Goal: Task Accomplishment & Management: Use online tool/utility

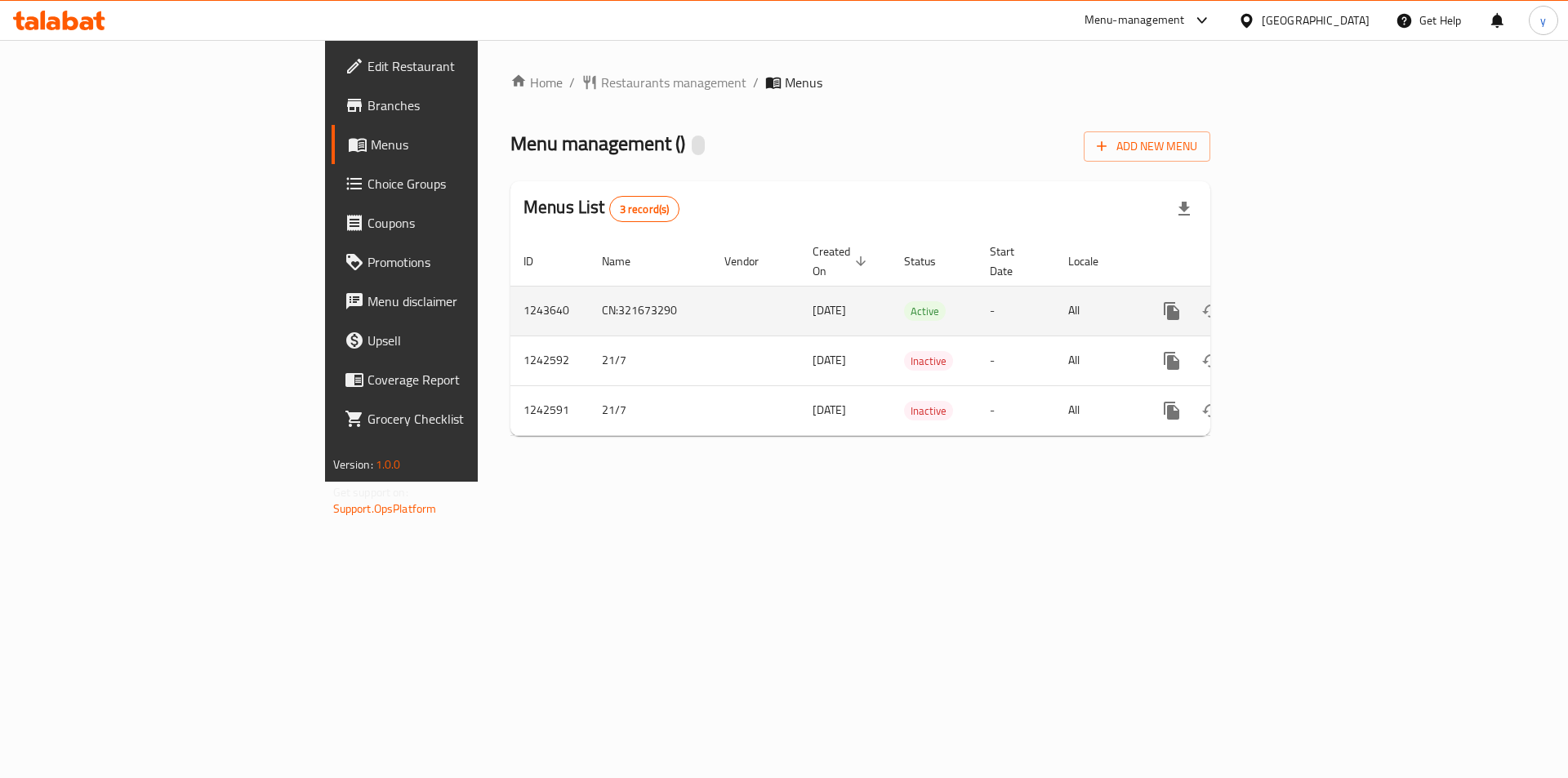
click at [1299, 302] on icon "enhanced table" at bounding box center [1290, 311] width 20 height 20
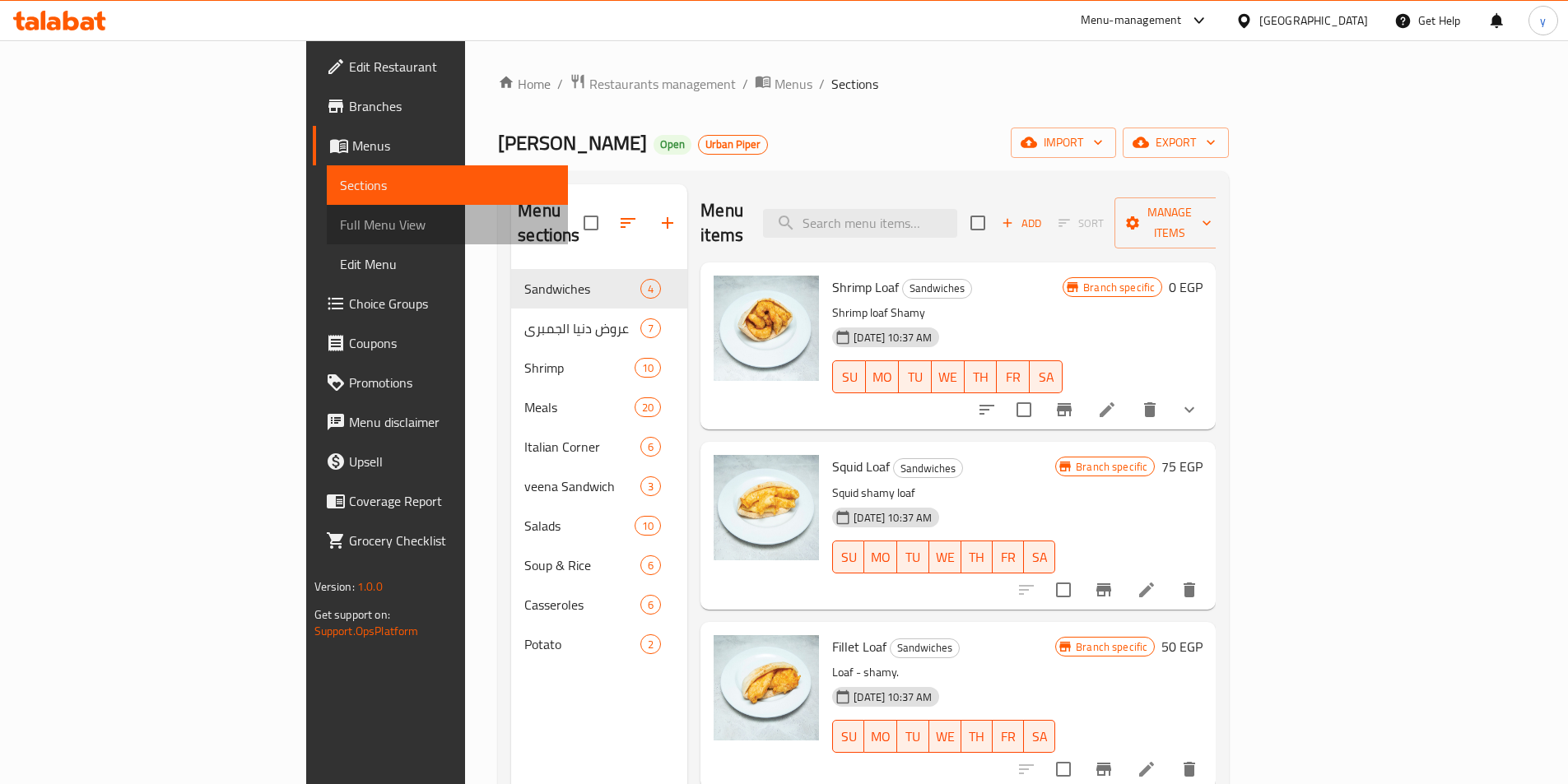
click at [340, 215] on span "Full Menu View" at bounding box center [447, 225] width 215 height 20
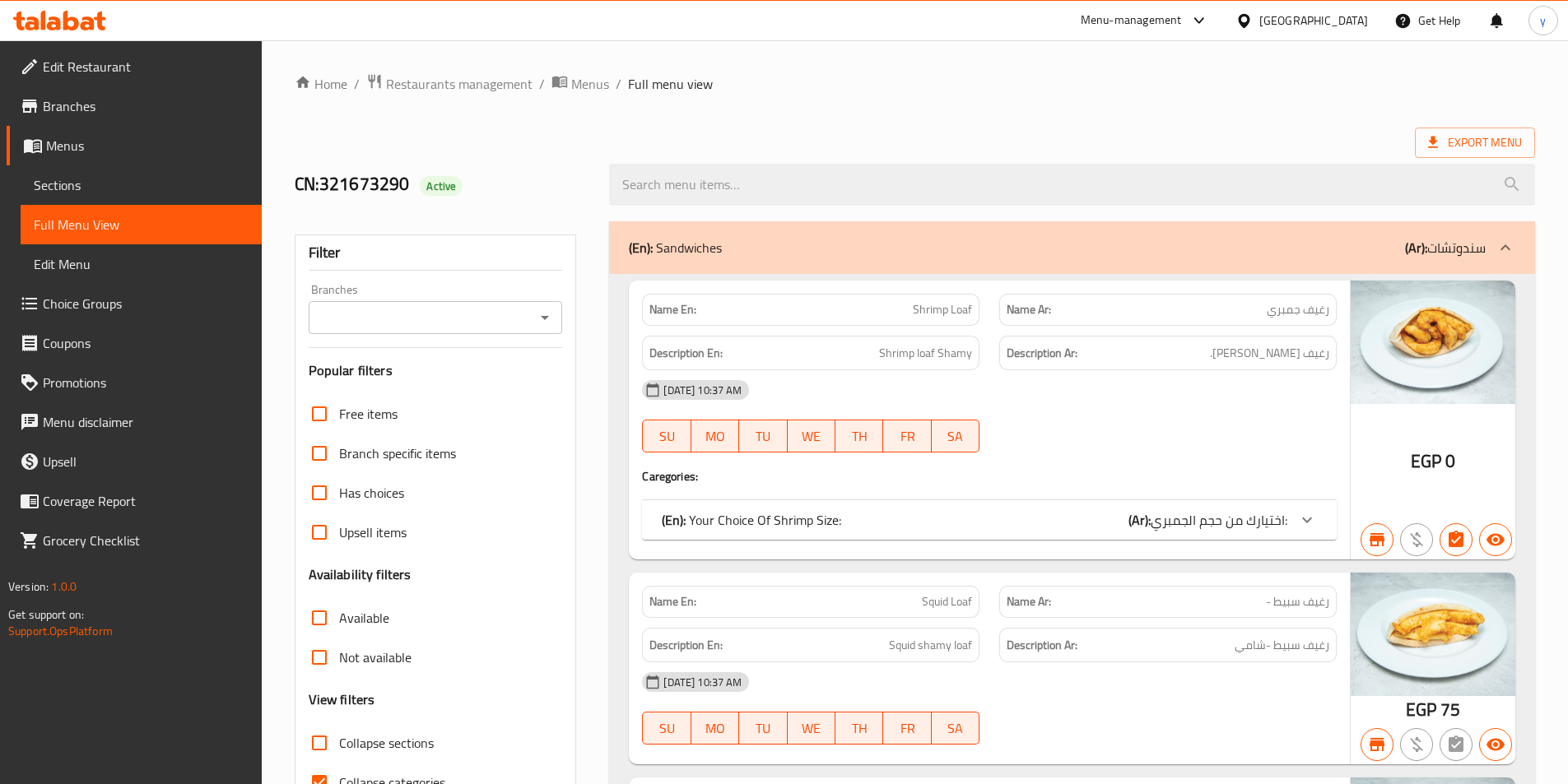
drag, startPoint x: 456, startPoint y: 321, endPoint x: 462, endPoint y: 316, distance: 7.8
click at [457, 320] on input "Branches" at bounding box center [423, 317] width 218 height 23
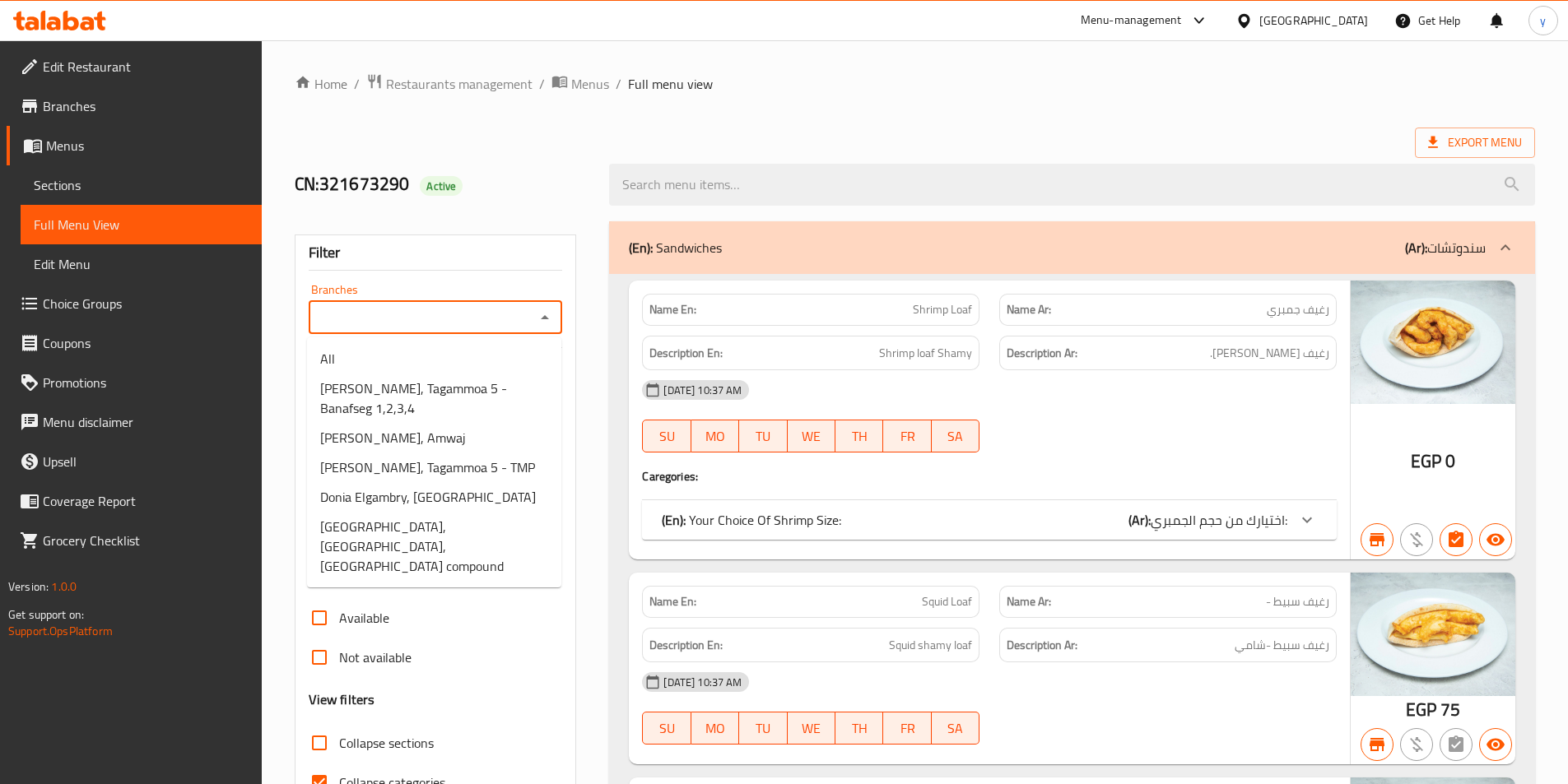
click at [552, 325] on icon "Close" at bounding box center [545, 317] width 20 height 20
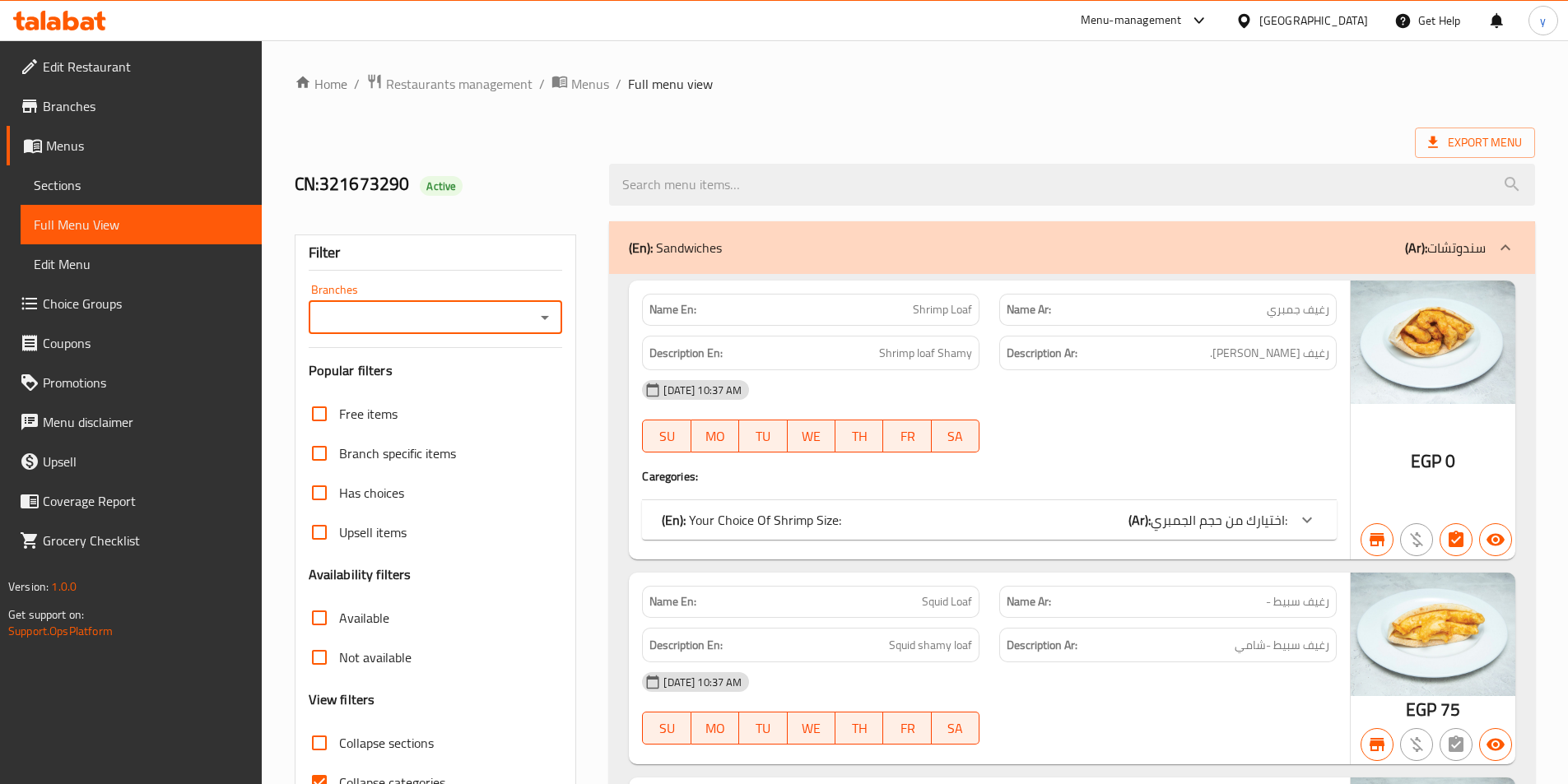
click at [534, 325] on div at bounding box center [544, 317] width 22 height 23
click at [547, 316] on icon "Open" at bounding box center [545, 317] width 20 height 20
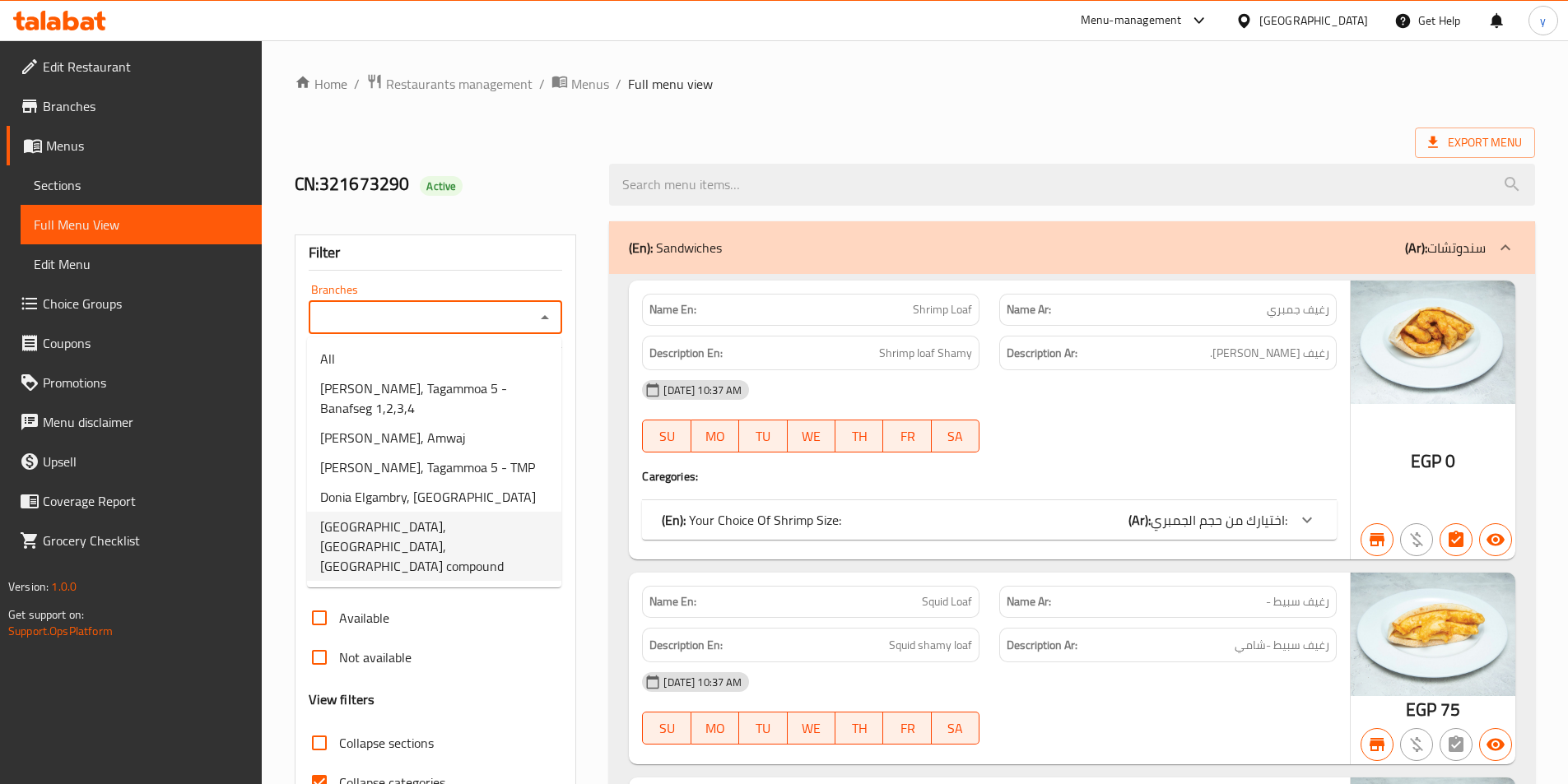
click at [414, 524] on span "[GEOGRAPHIC_DATA], [GEOGRAPHIC_DATA],[GEOGRAPHIC_DATA] compound" at bounding box center [434, 547] width 228 height 59
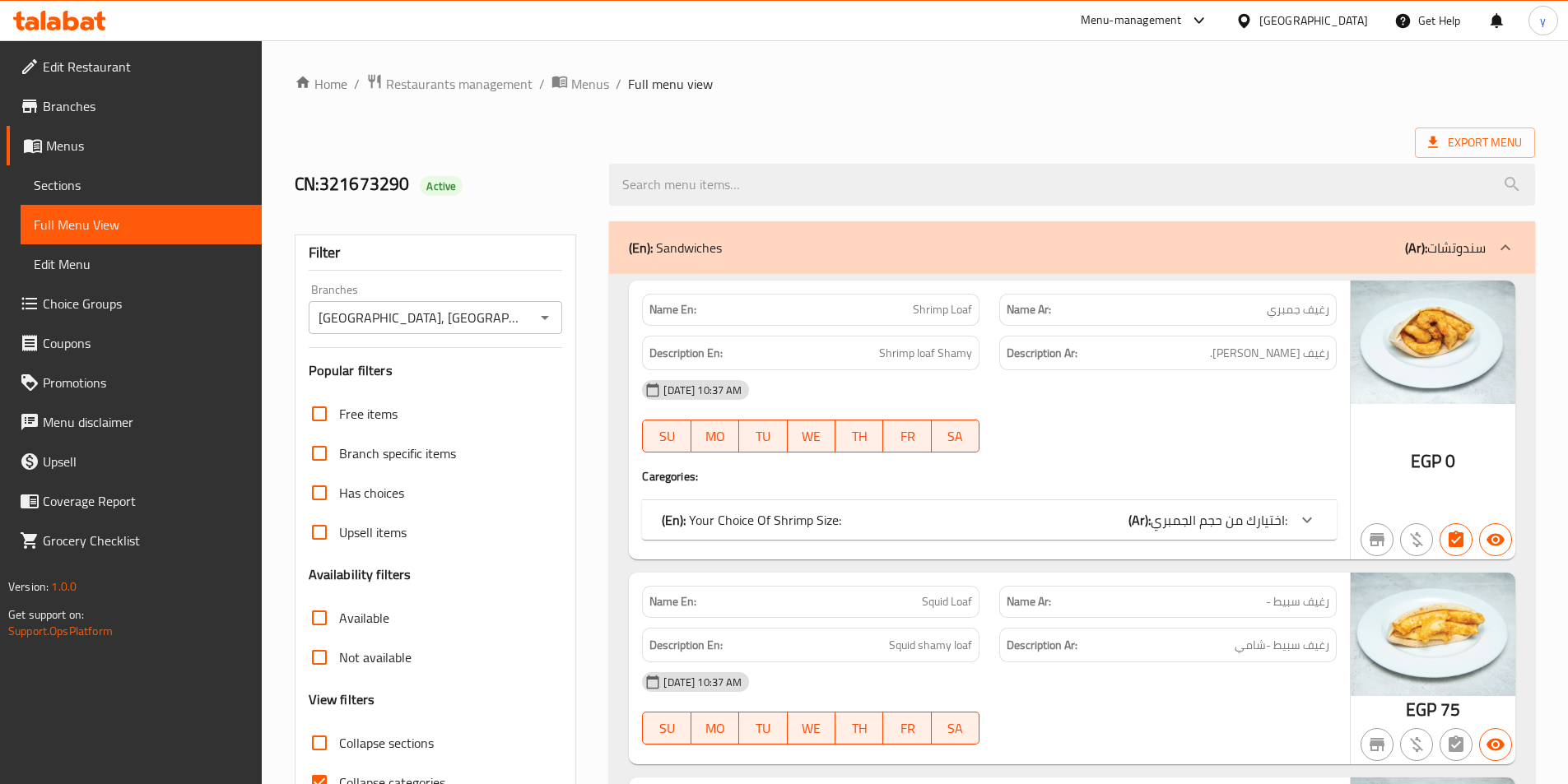
drag, startPoint x: 349, startPoint y: 354, endPoint x: 423, endPoint y: 327, distance: 78.8
click at [423, 327] on input "[GEOGRAPHIC_DATA], [GEOGRAPHIC_DATA],[GEOGRAPHIC_DATA] compound" at bounding box center [423, 317] width 218 height 23
click at [548, 318] on icon "Open" at bounding box center [545, 317] width 20 height 20
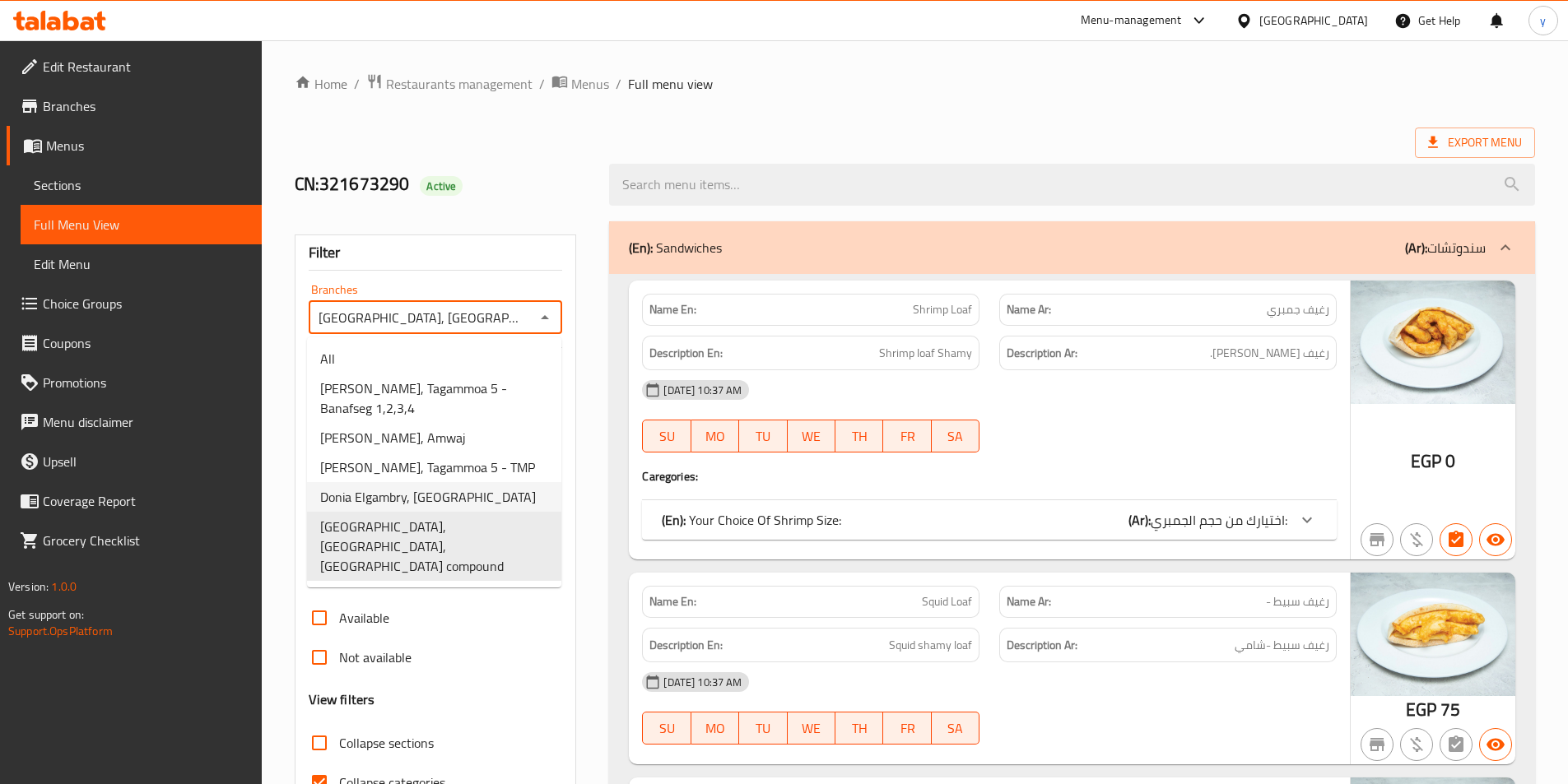
click at [486, 491] on span "Donia Elgambry, [GEOGRAPHIC_DATA]" at bounding box center [428, 497] width 216 height 20
type input "Donia Elgambry, [GEOGRAPHIC_DATA]"
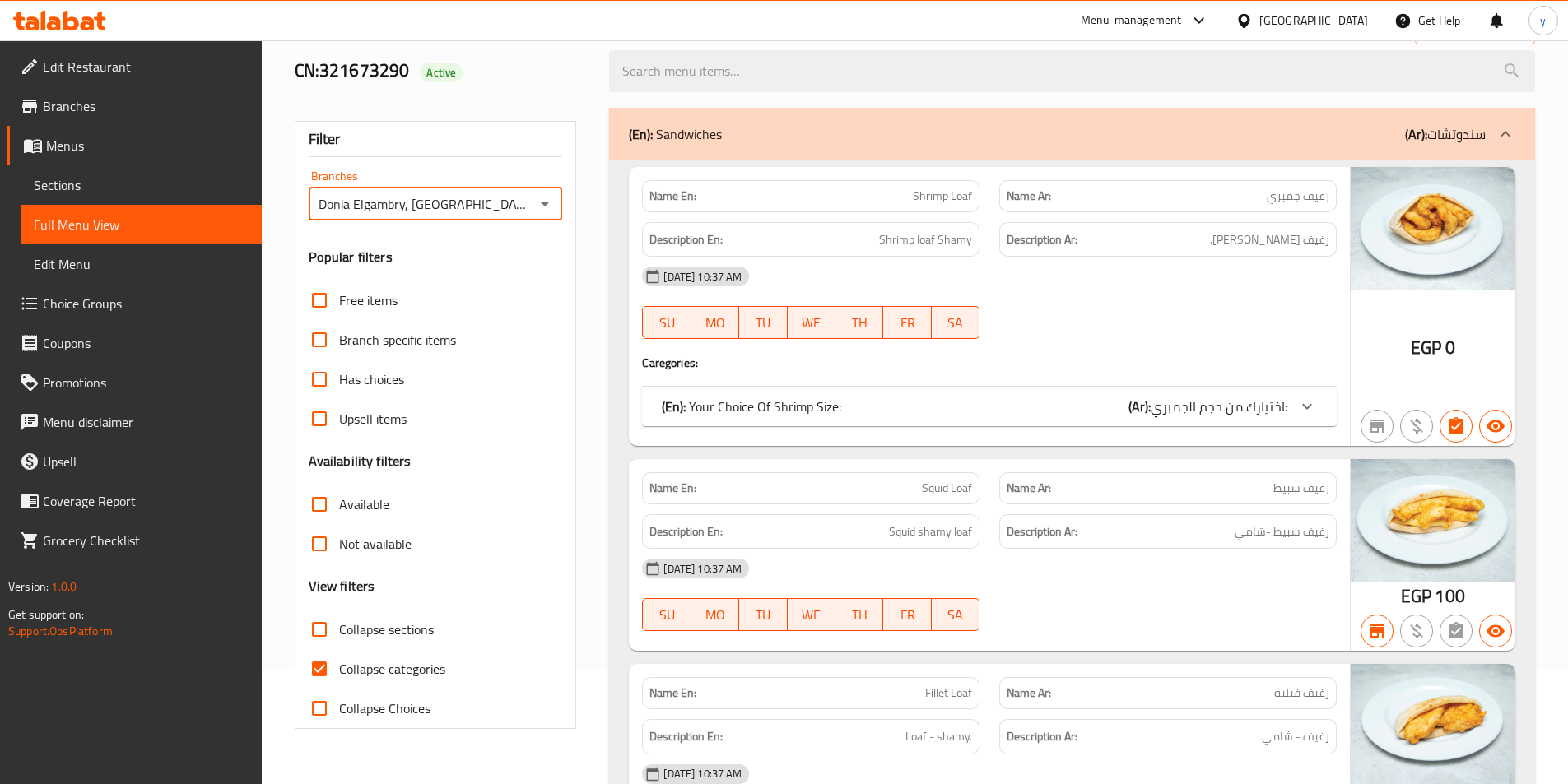
scroll to position [247, 0]
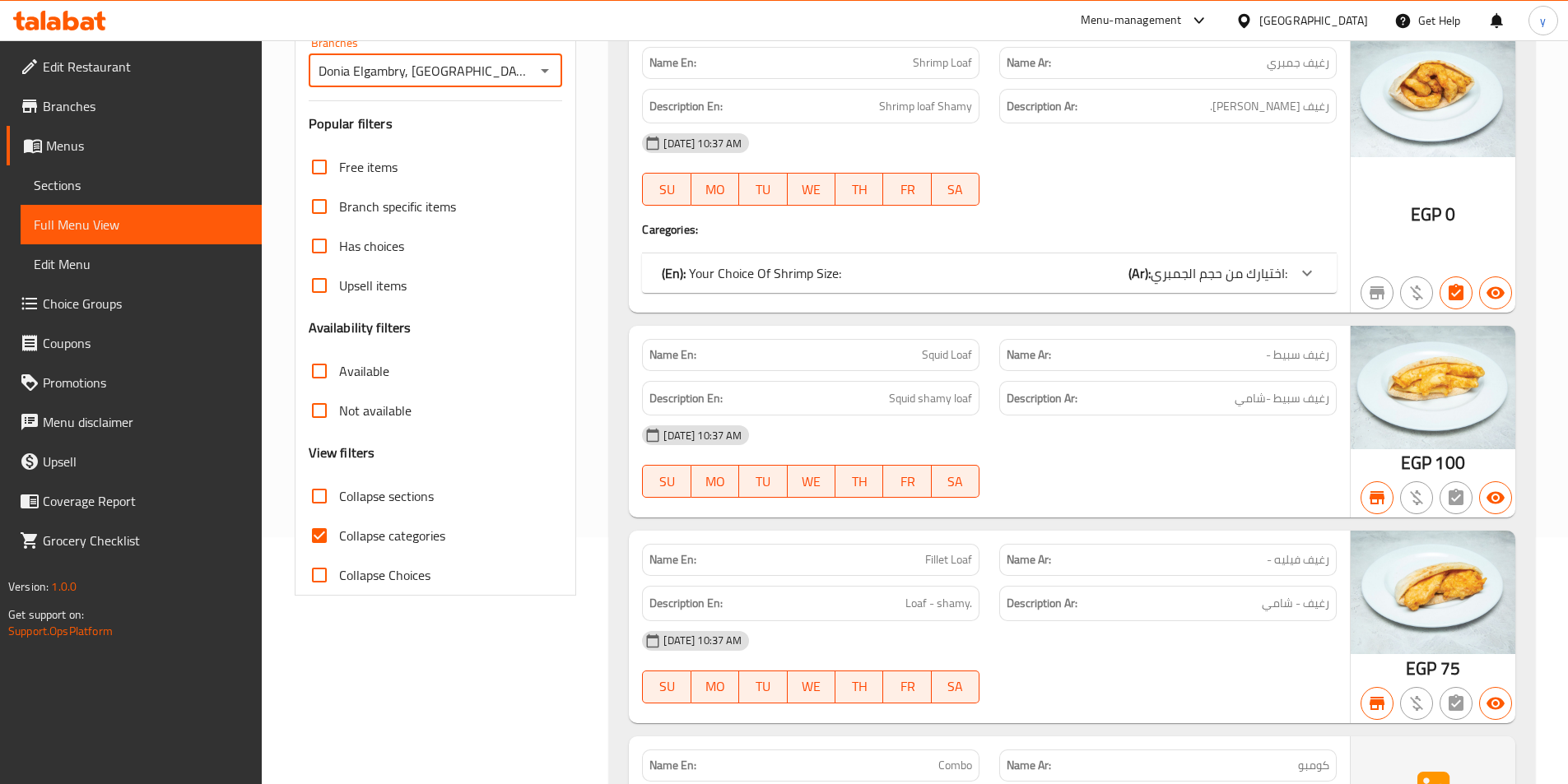
click at [399, 506] on span "Collapse sections" at bounding box center [386, 496] width 94 height 20
click at [339, 506] on input "Collapse sections" at bounding box center [319, 496] width 40 height 40
checkbox input "true"
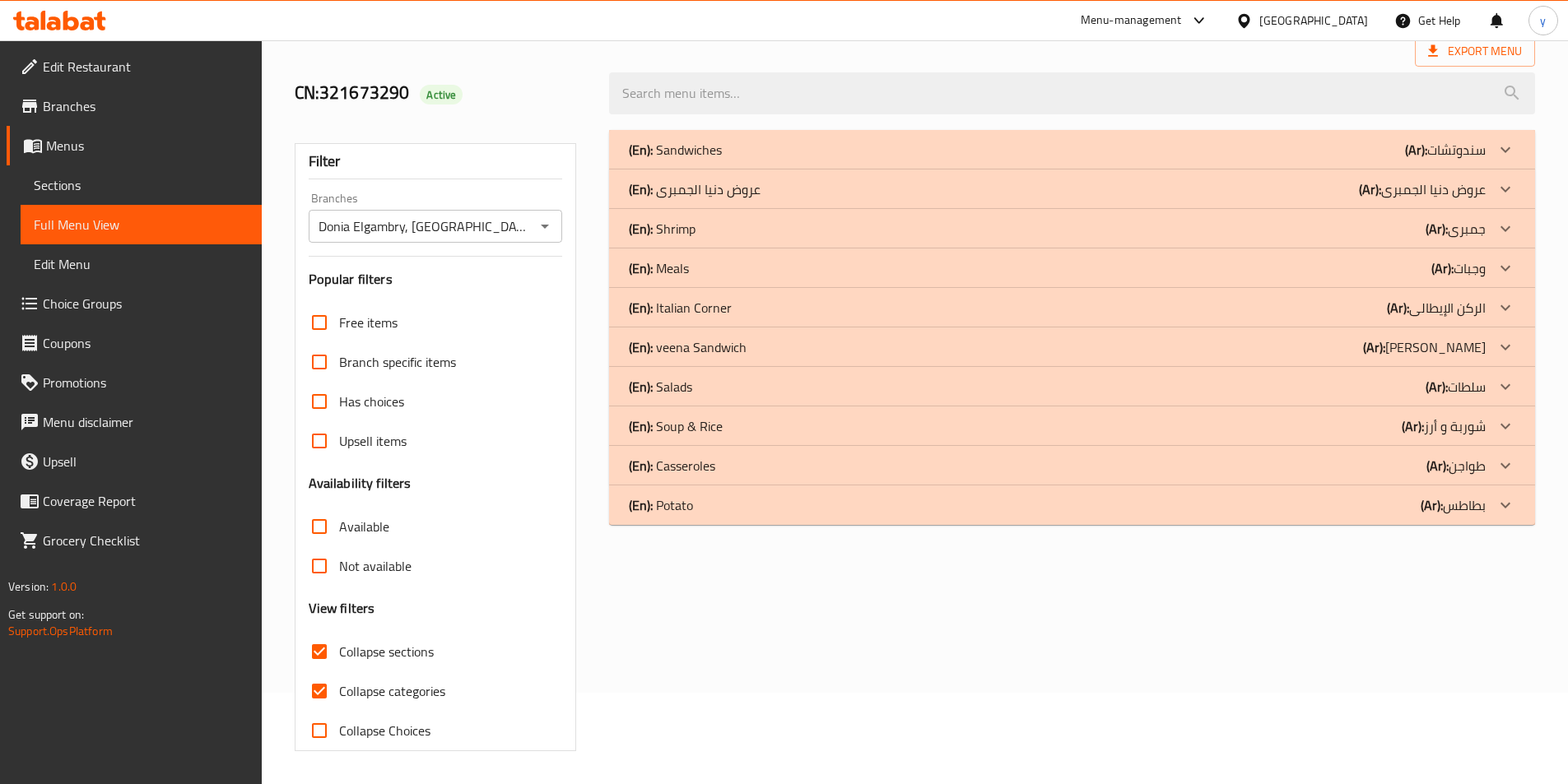
scroll to position [92, 0]
click at [325, 528] on input "Available" at bounding box center [319, 527] width 40 height 40
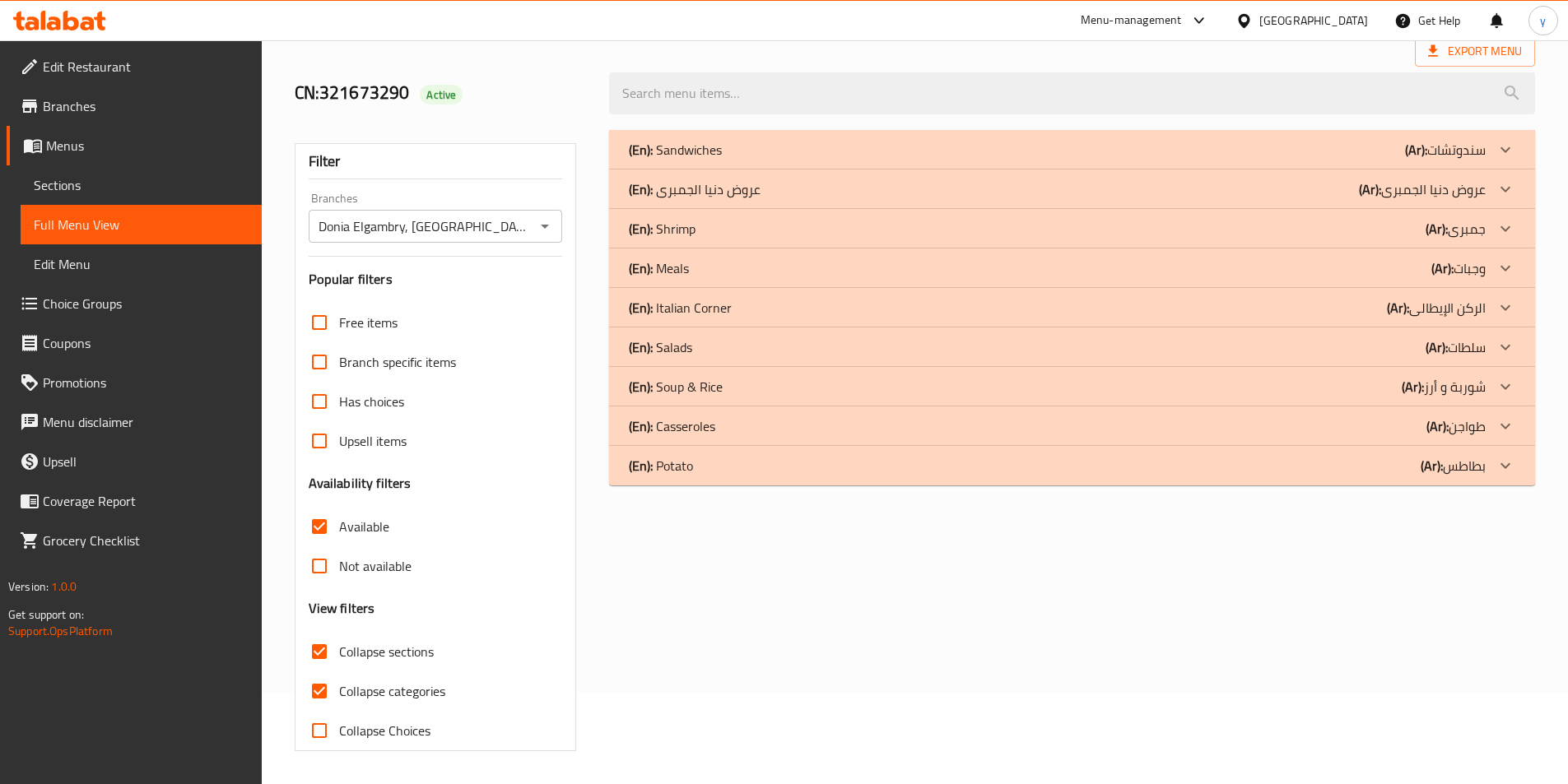
click at [323, 527] on input "Available" at bounding box center [319, 527] width 40 height 40
checkbox input "false"
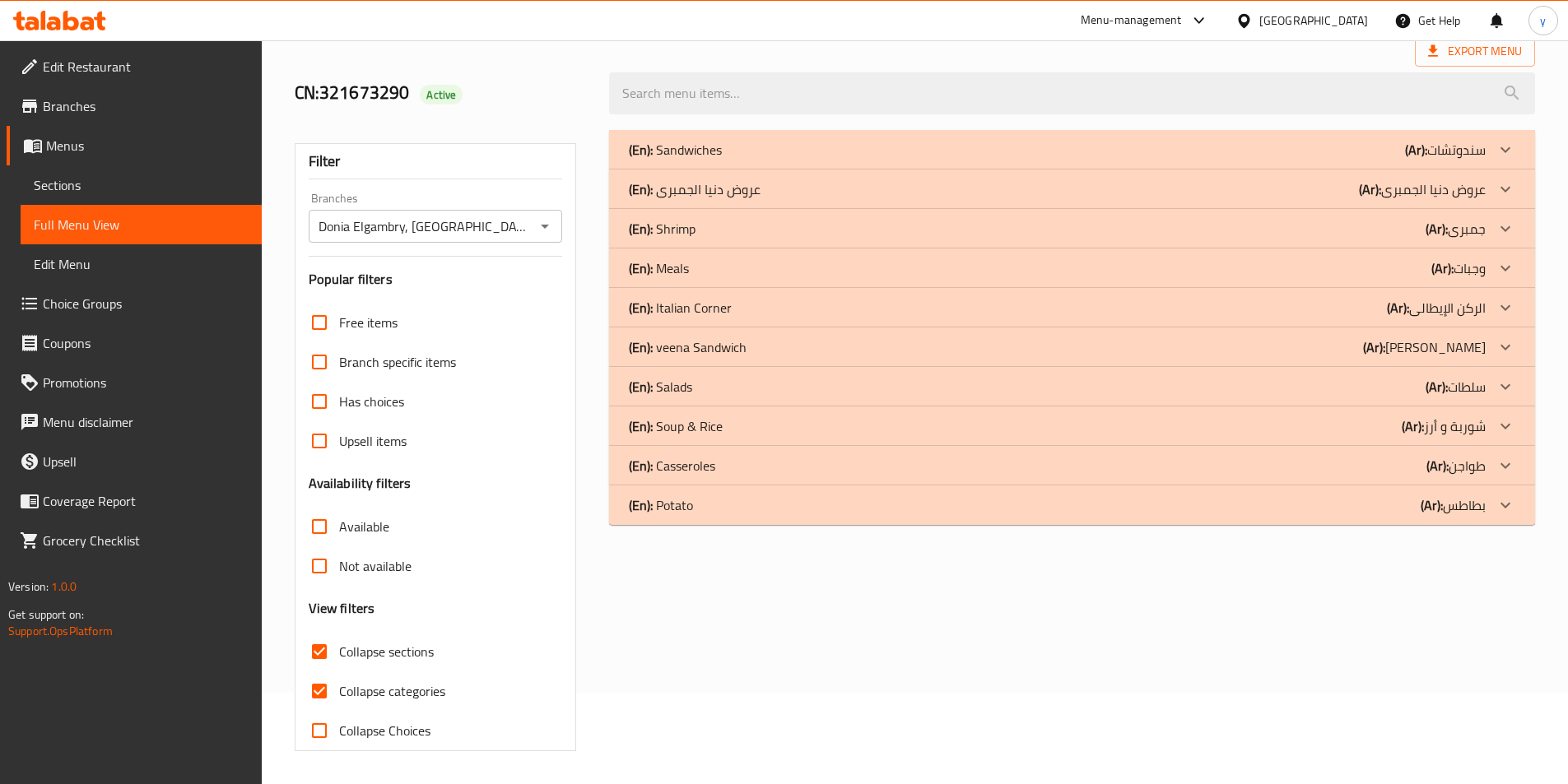
click at [316, 689] on input "Collapse categories" at bounding box center [319, 691] width 40 height 40
checkbox input "false"
click at [331, 650] on input "Collapse sections" at bounding box center [319, 652] width 40 height 40
checkbox input "false"
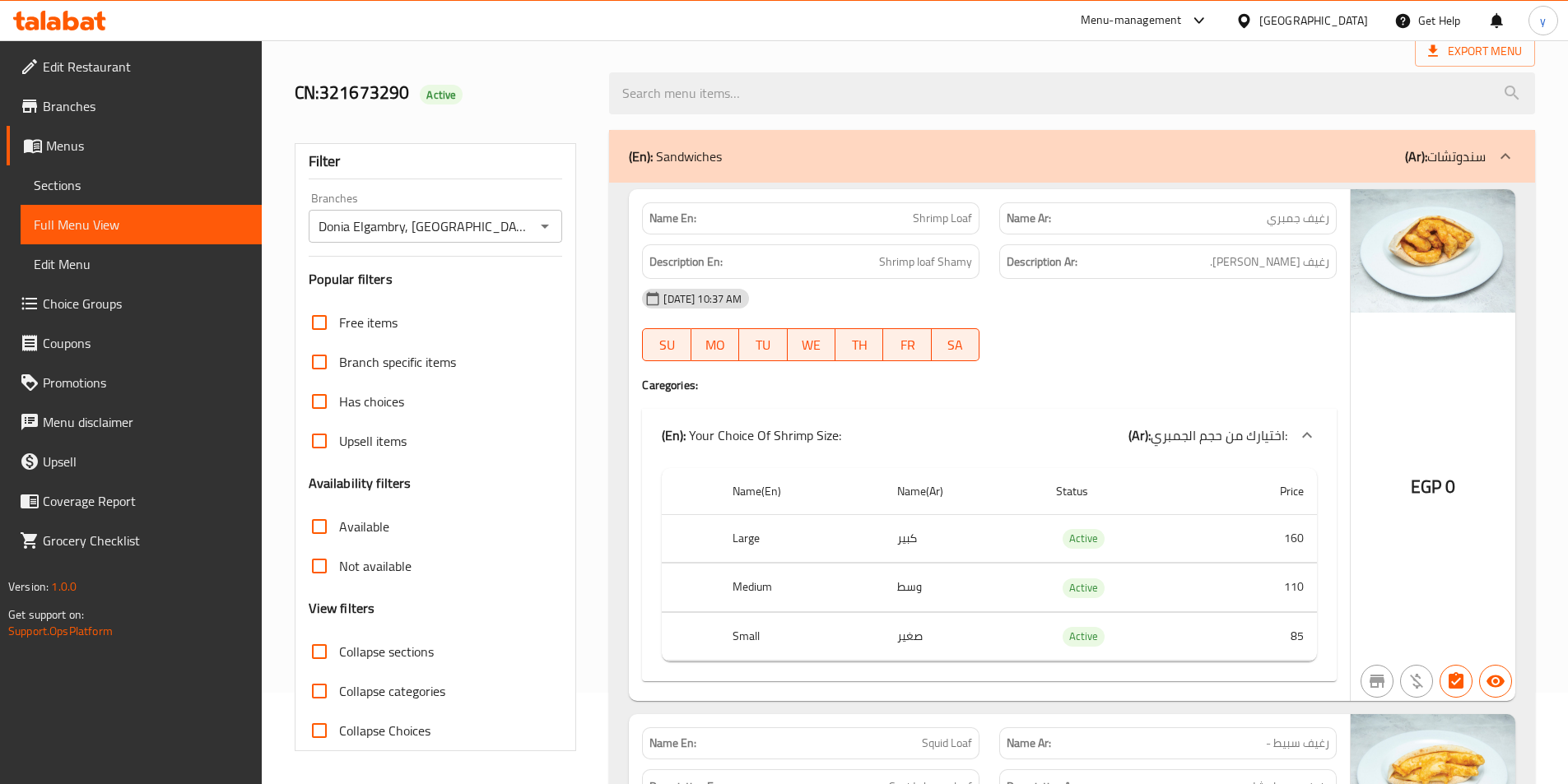
scroll to position [0, 0]
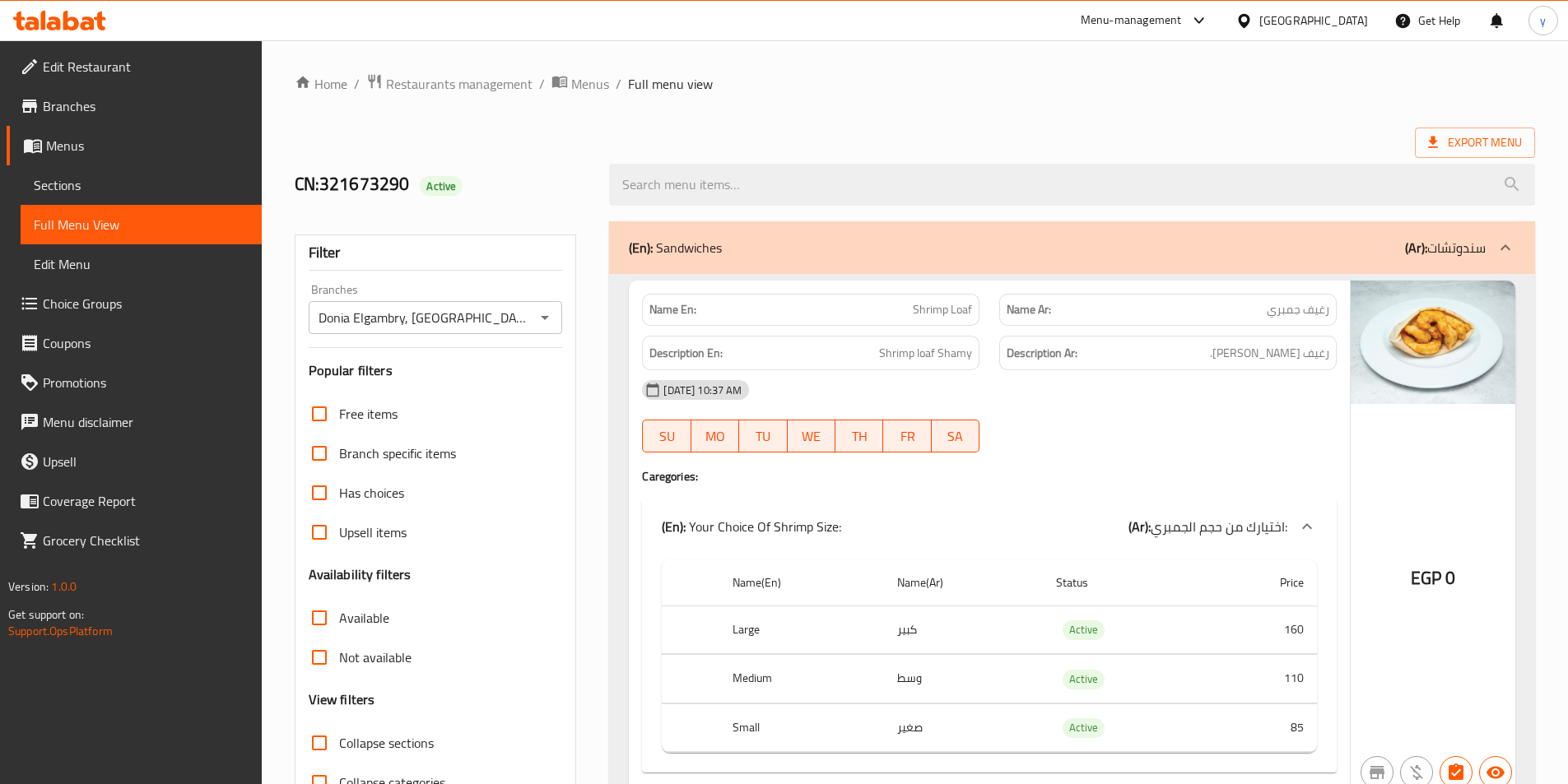
click at [167, 116] on link "Branches" at bounding box center [134, 106] width 255 height 40
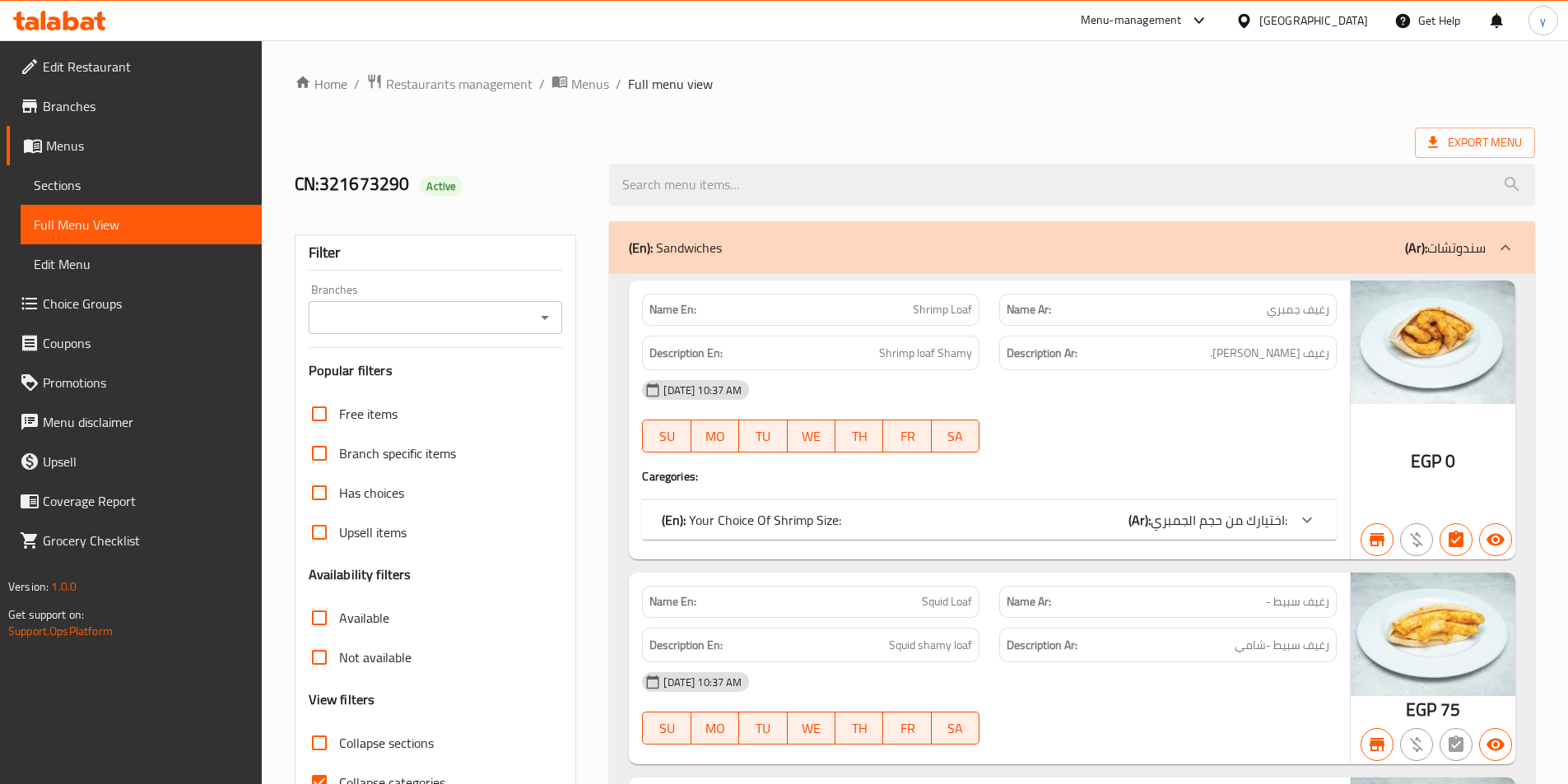
click at [83, 136] on span "Menus" at bounding box center [147, 146] width 202 height 20
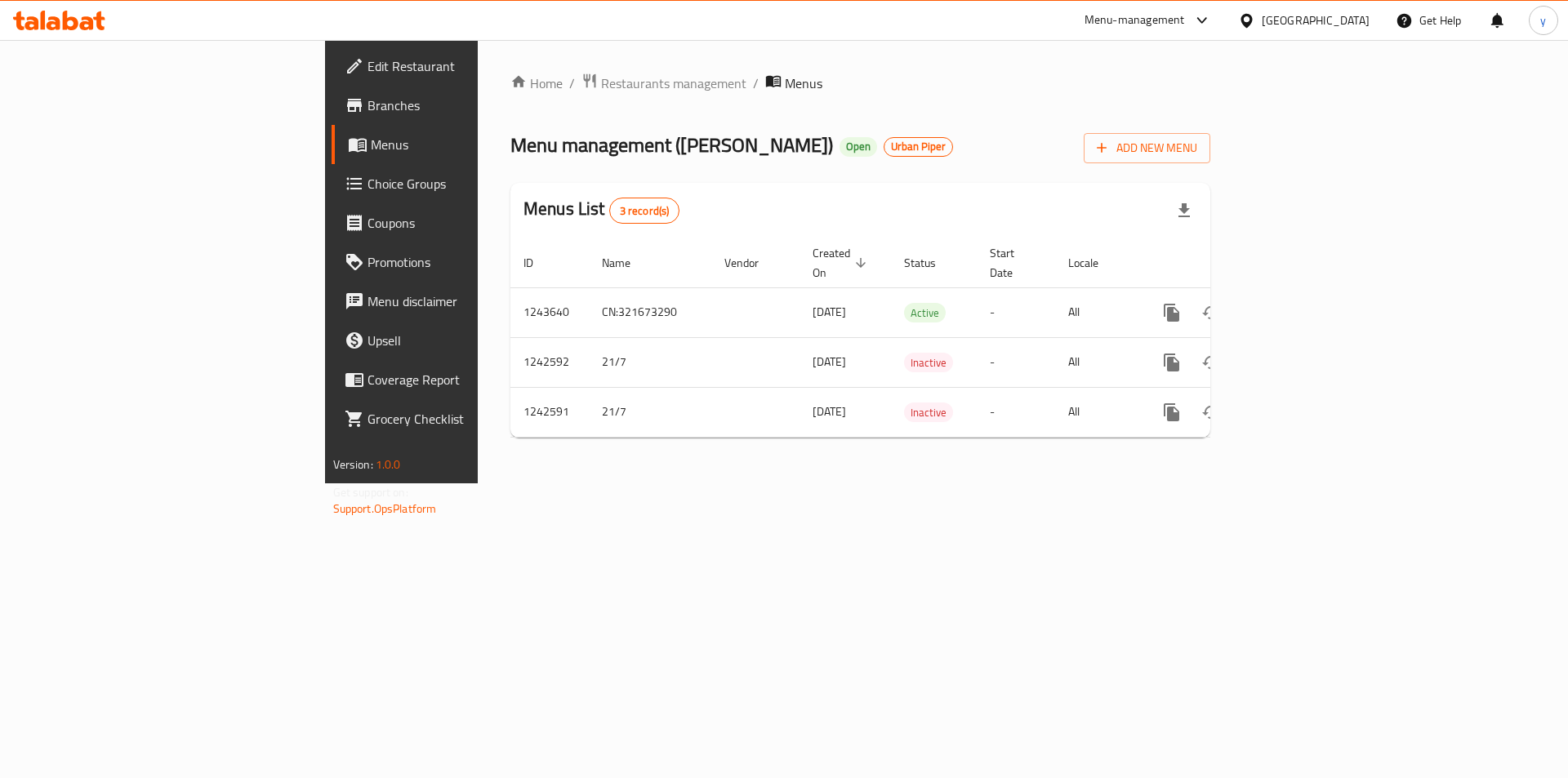
click at [332, 95] on link "Branches" at bounding box center [460, 105] width 255 height 39
click at [368, 110] on span "Branches" at bounding box center [471, 105] width 207 height 20
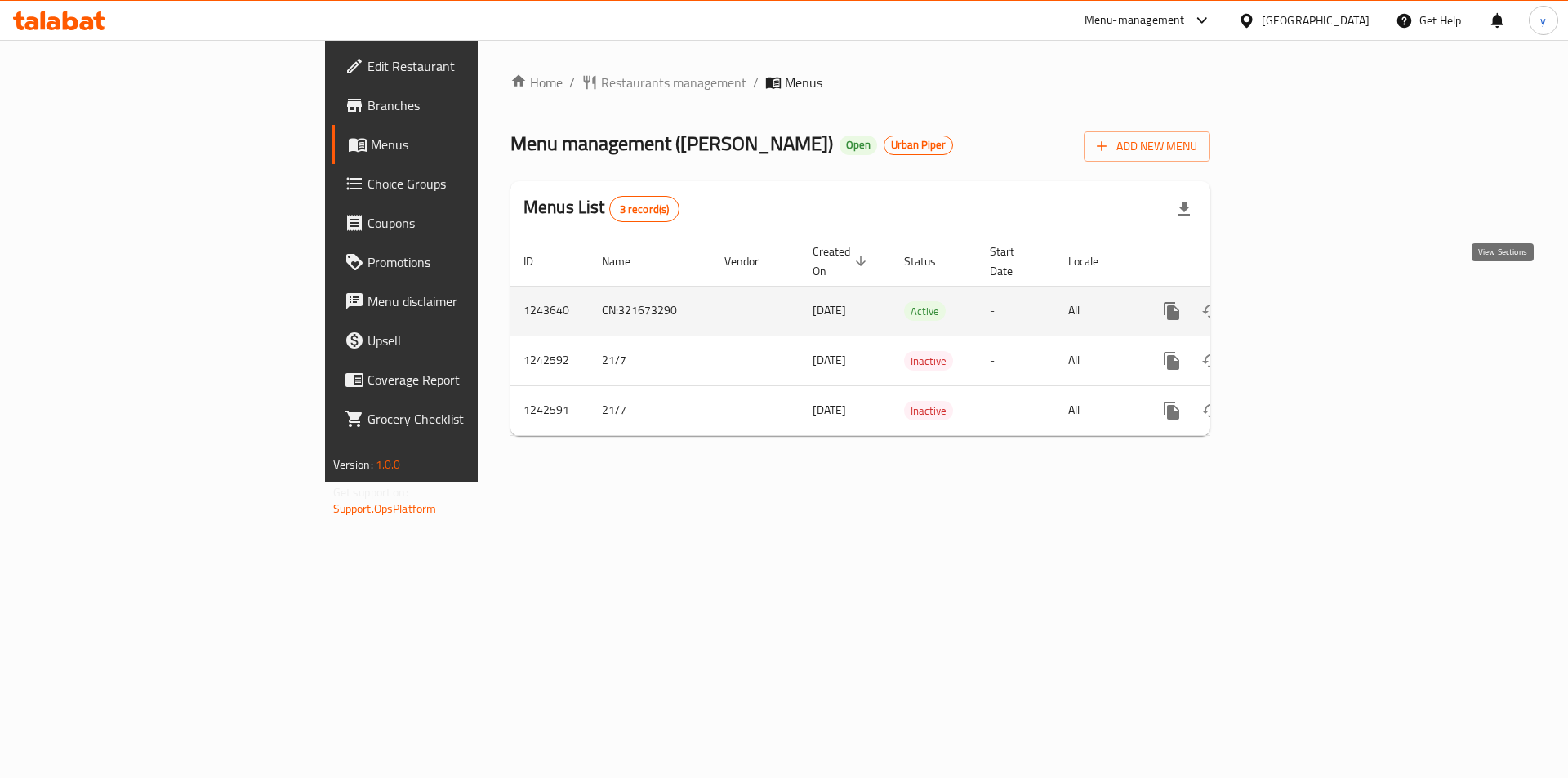
click at [1299, 302] on icon "enhanced table" at bounding box center [1290, 311] width 20 height 20
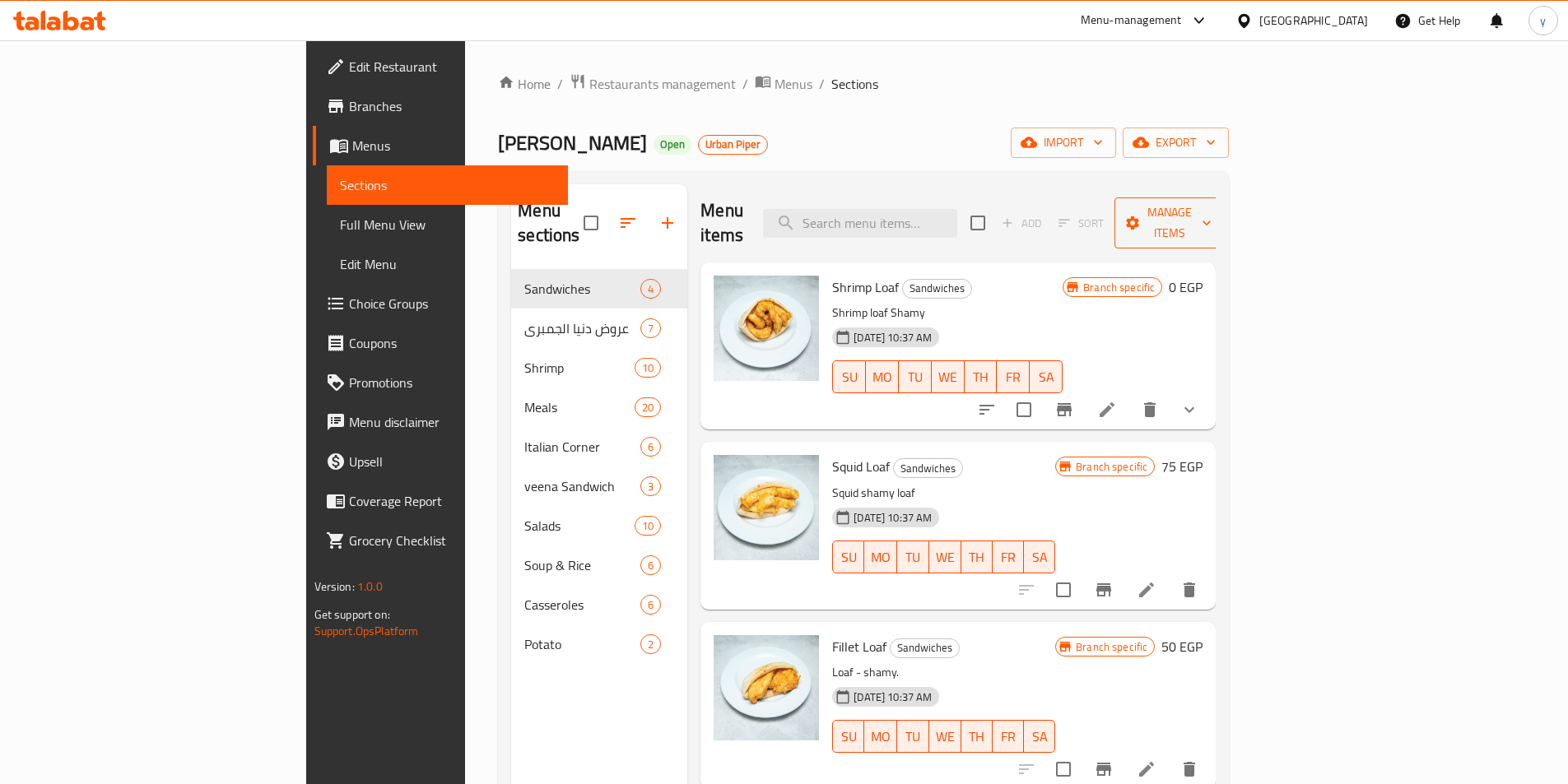
click at [1211, 206] on span "Manage items" at bounding box center [1169, 223] width 84 height 41
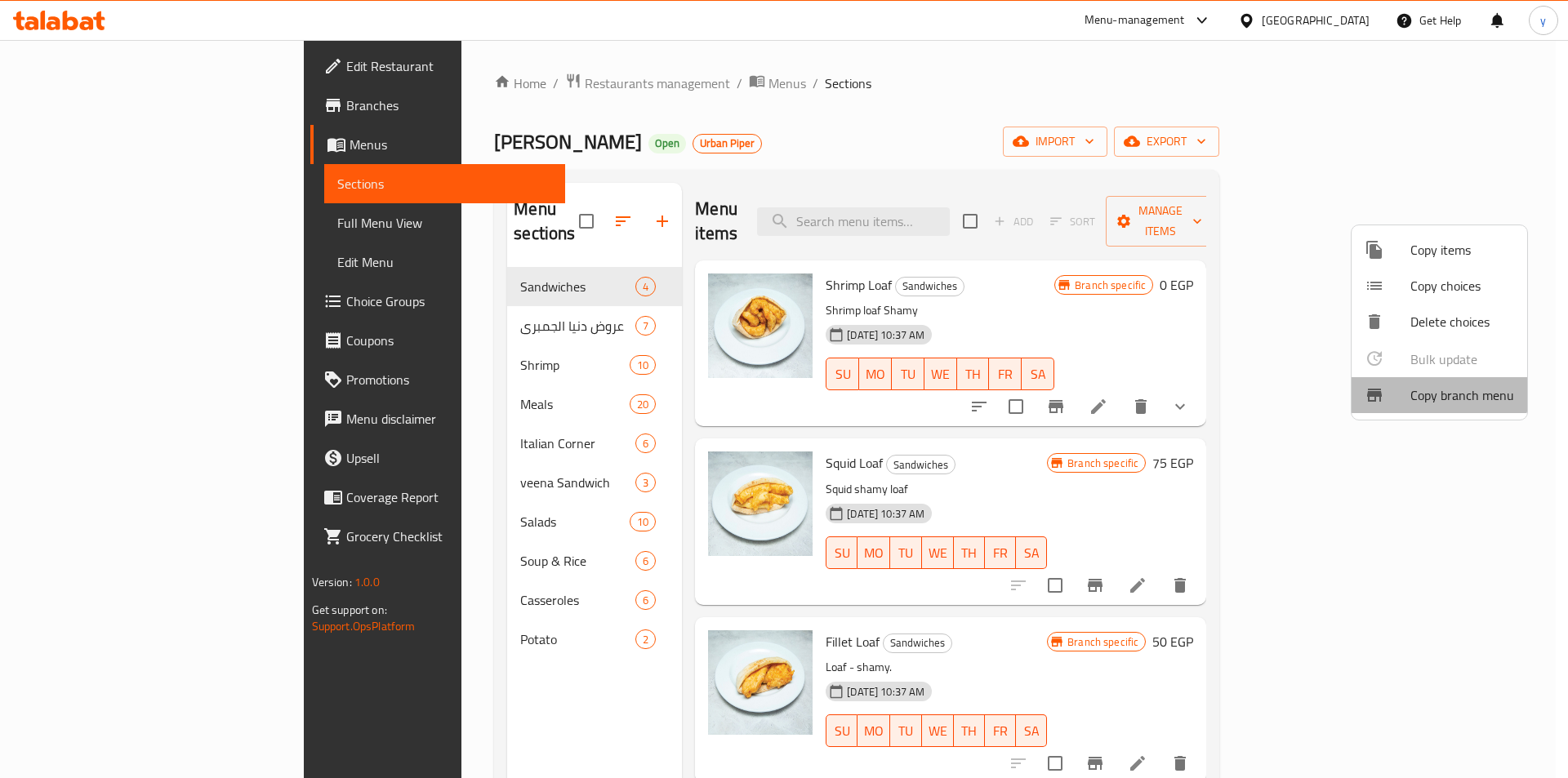
click at [1431, 386] on span "Copy branch menu" at bounding box center [1463, 395] width 104 height 20
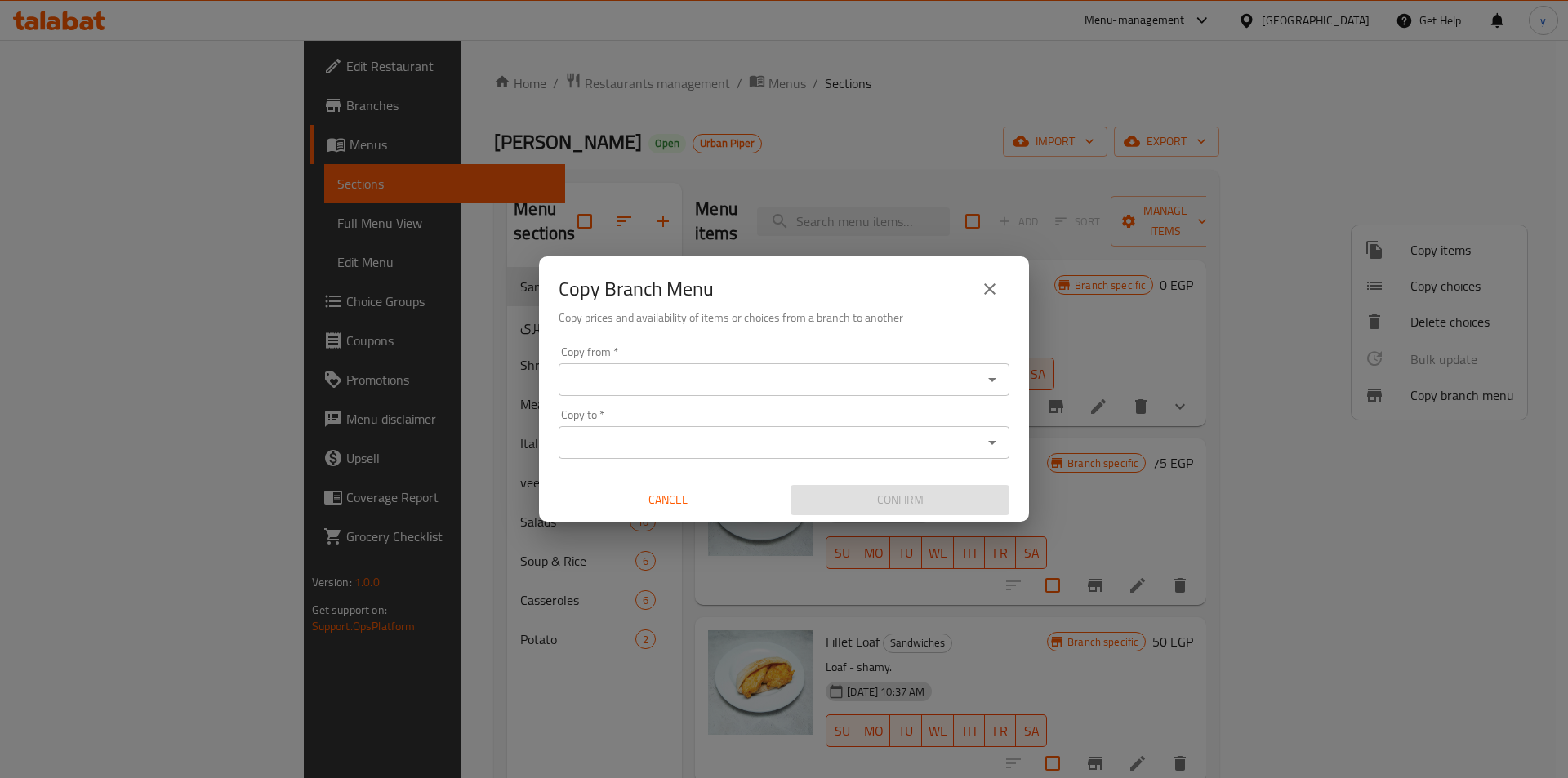
click at [687, 391] on input "Copy from   *" at bounding box center [771, 380] width 414 height 23
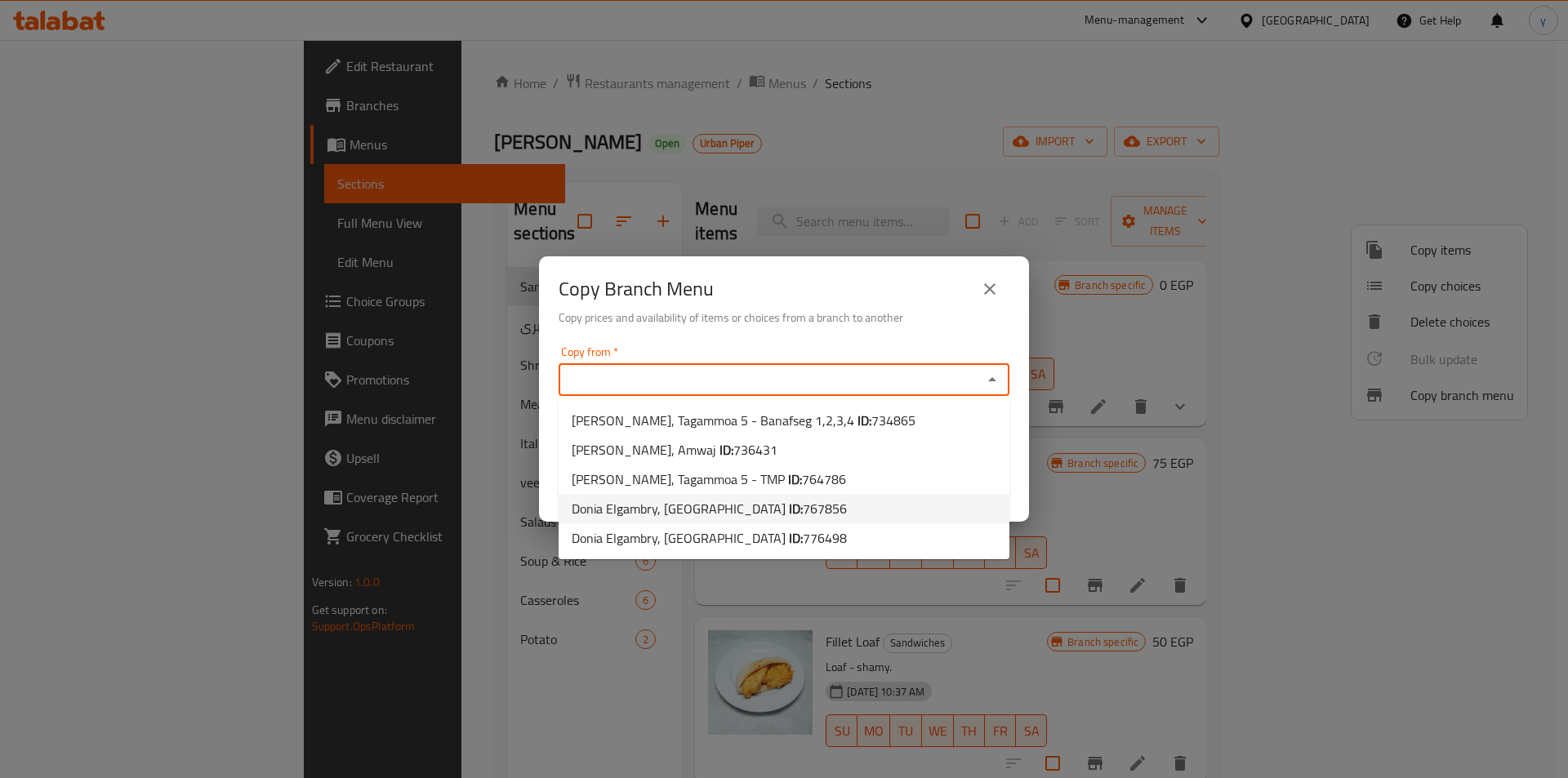
click at [703, 509] on span "Donia Elgambry, Gardenia city compound ID: 767856" at bounding box center [709, 509] width 275 height 20
type input "Donia Elgambry, [GEOGRAPHIC_DATA]"
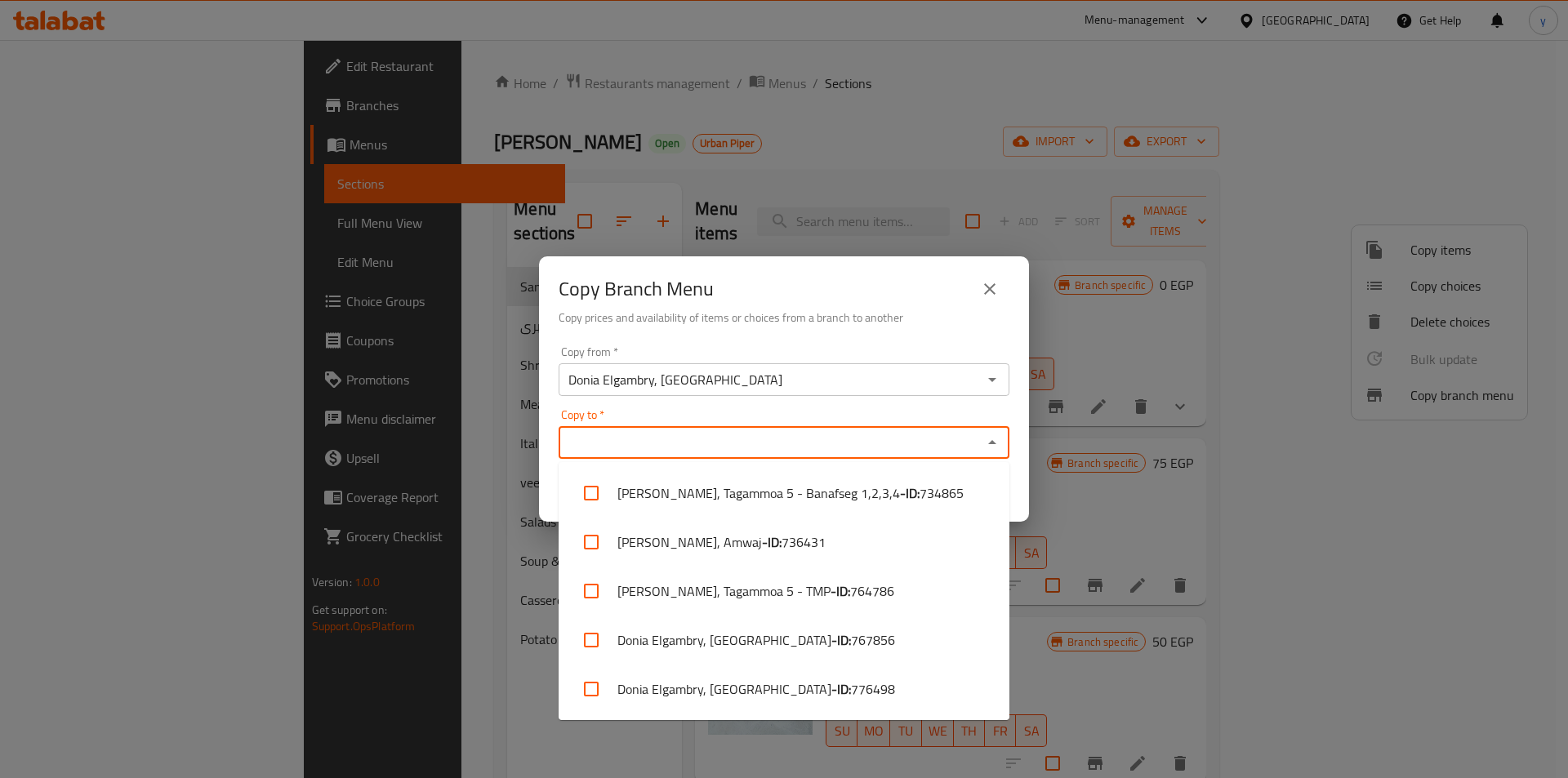
click at [723, 448] on input "Copy to   *" at bounding box center [771, 443] width 414 height 23
click at [731, 686] on li "Donia Elgambry, Gardenia city compound - ID: 776498" at bounding box center [784, 689] width 451 height 49
checkbox input "true"
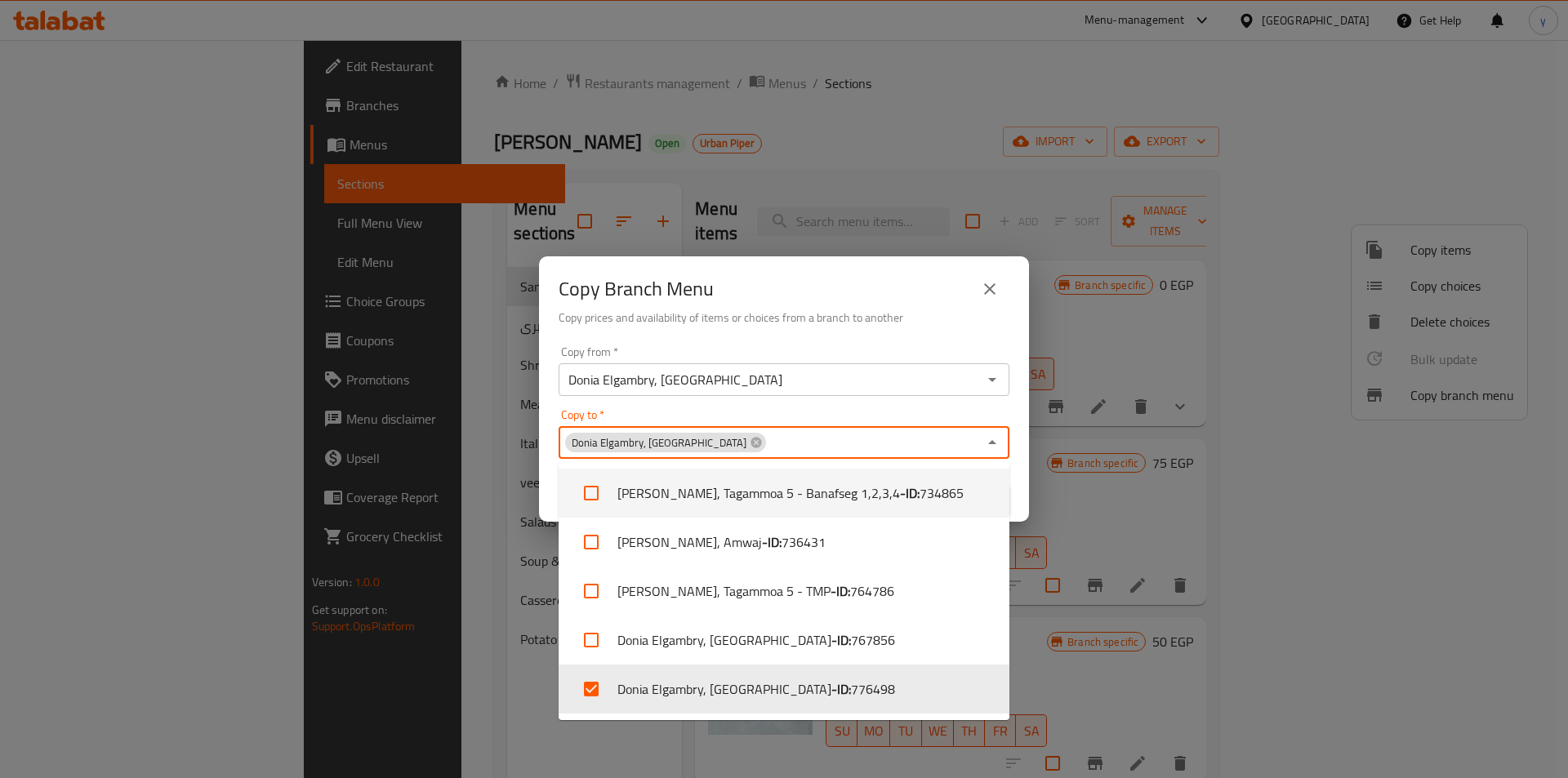
click at [823, 337] on div "Copy Branch Menu Copy prices and availability of items or choices from a branch…" at bounding box center [784, 297] width 490 height 83
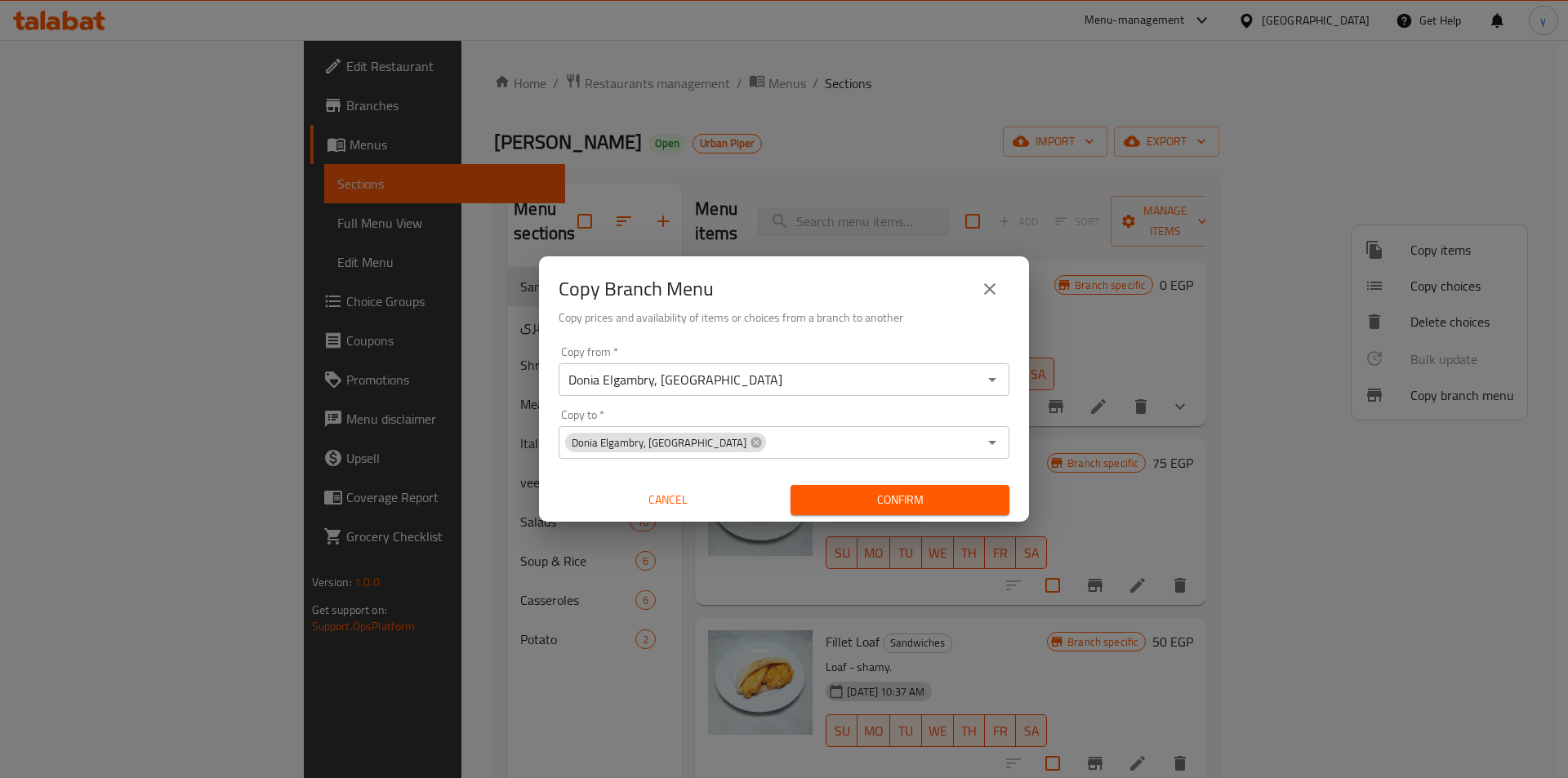
click at [829, 498] on span "Confirm" at bounding box center [900, 500] width 193 height 21
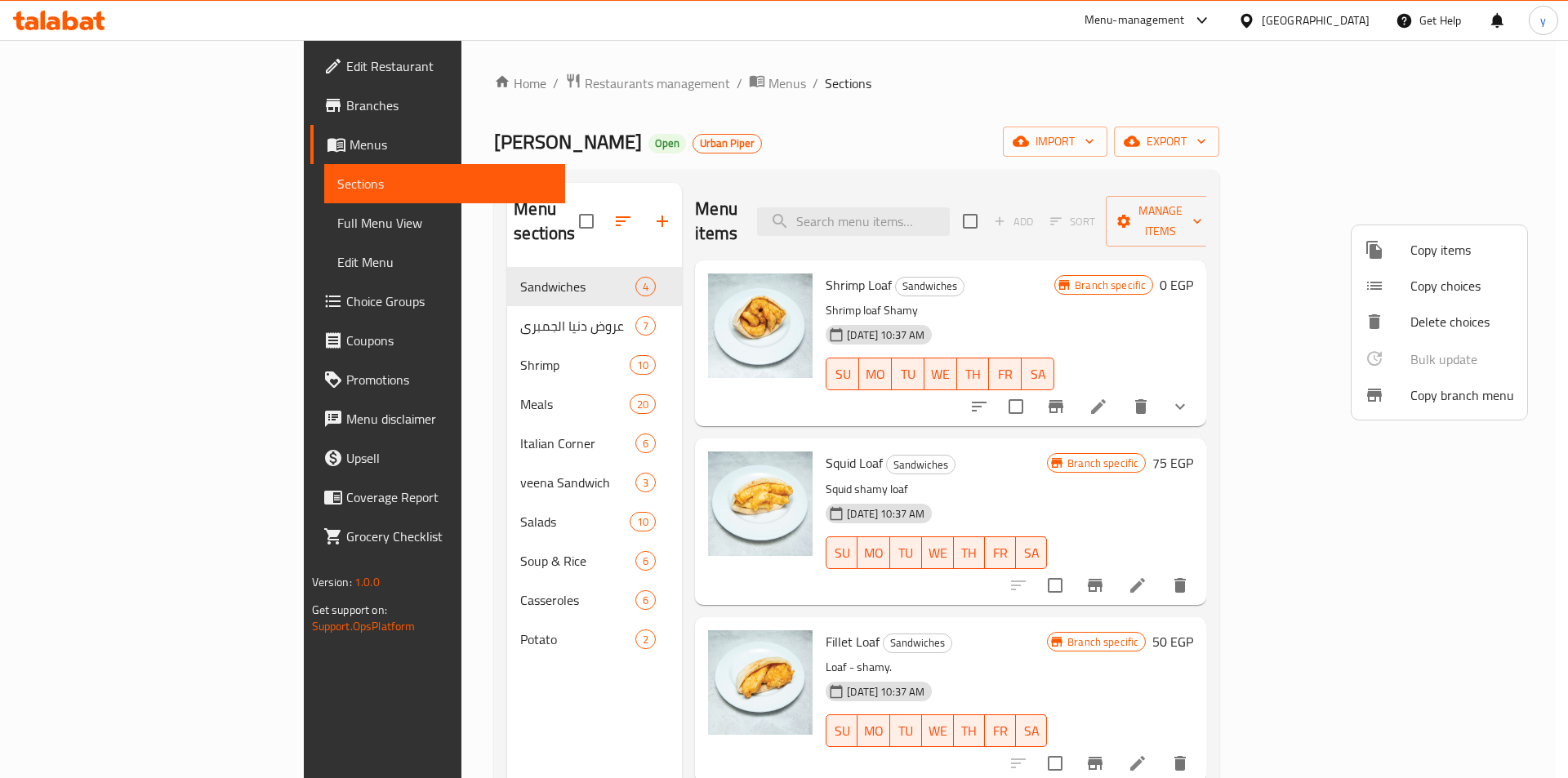
click at [124, 225] on div at bounding box center [784, 389] width 1568 height 778
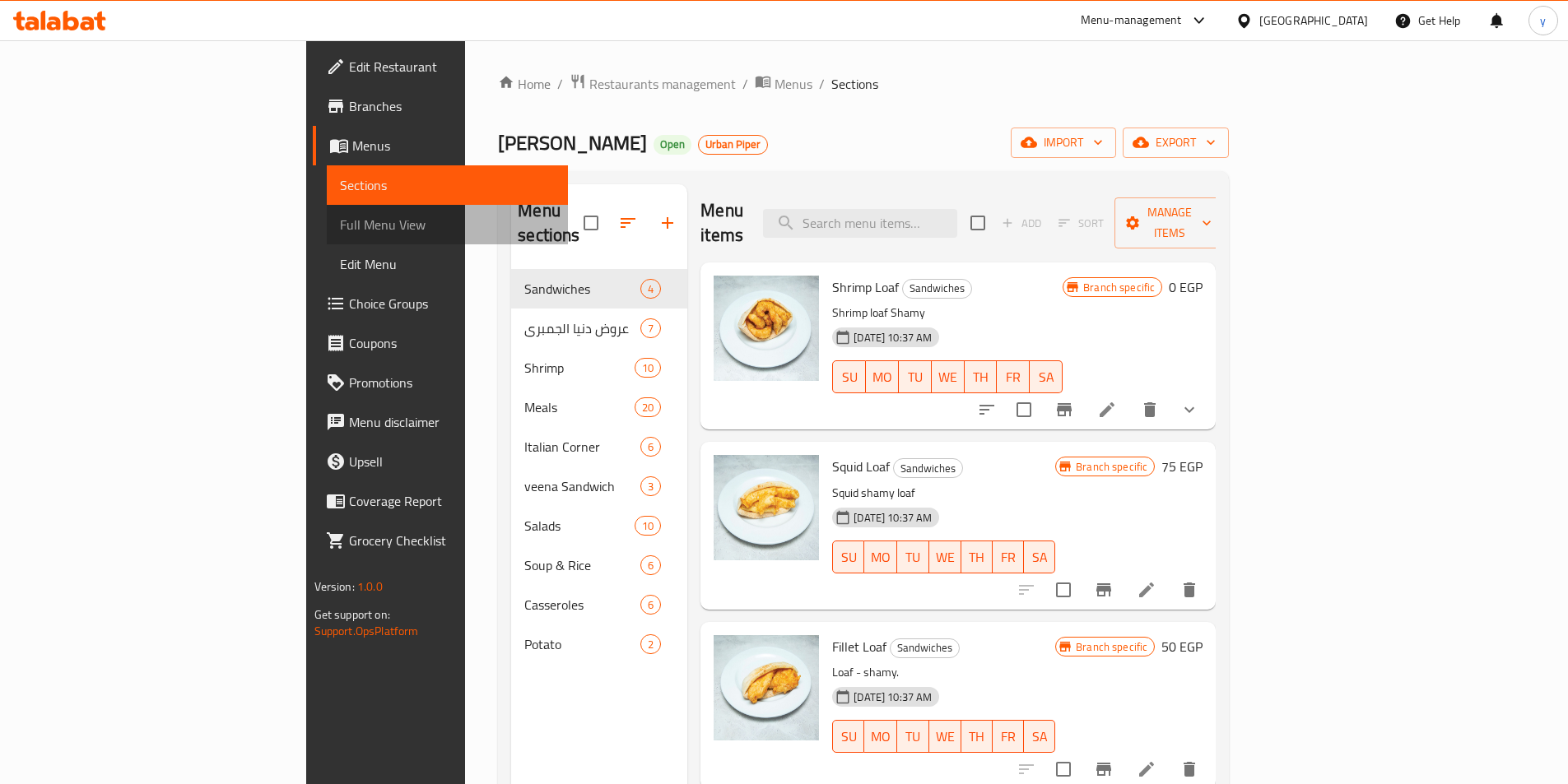
click at [340, 226] on span "Full Menu View" at bounding box center [447, 225] width 215 height 20
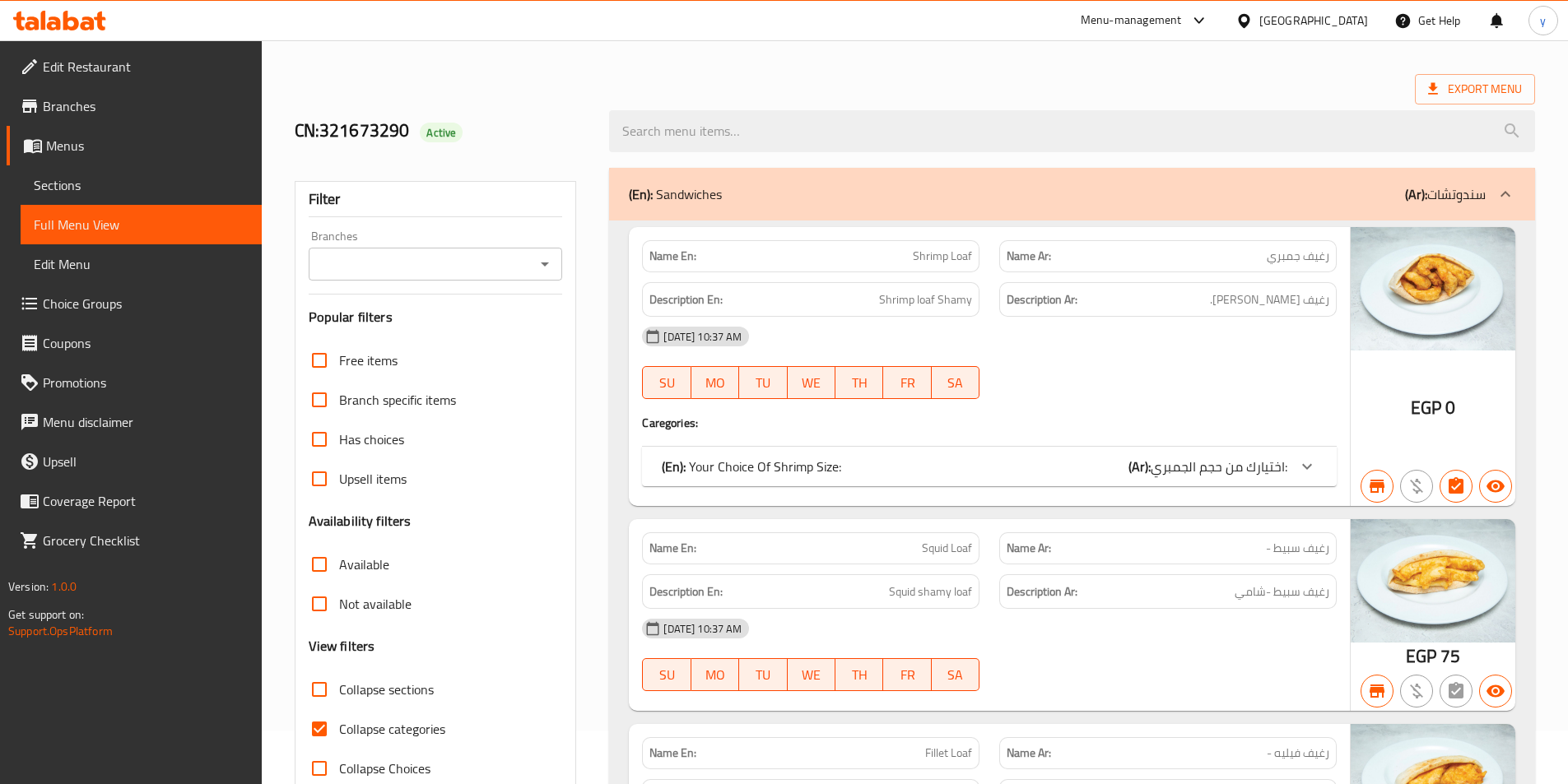
scroll to position [83, 0]
